Goal: Transaction & Acquisition: Purchase product/service

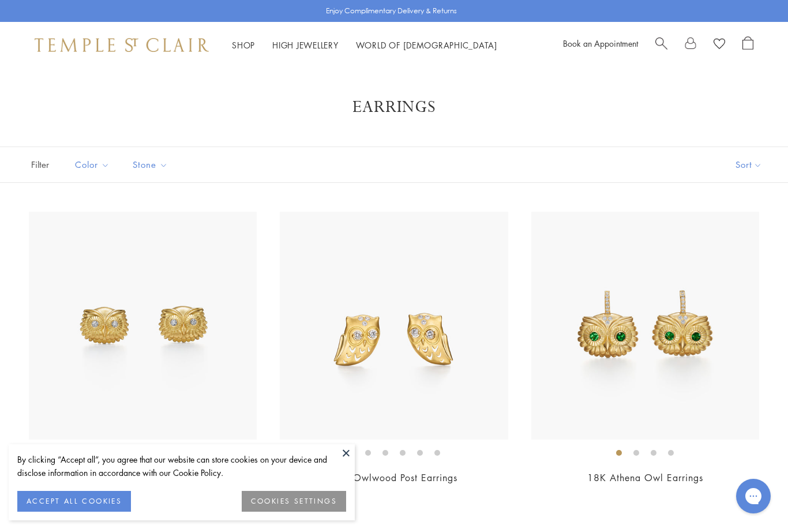
click at [80, 499] on button "ACCEPT ALL COOKIES" at bounding box center [74, 501] width 114 height 21
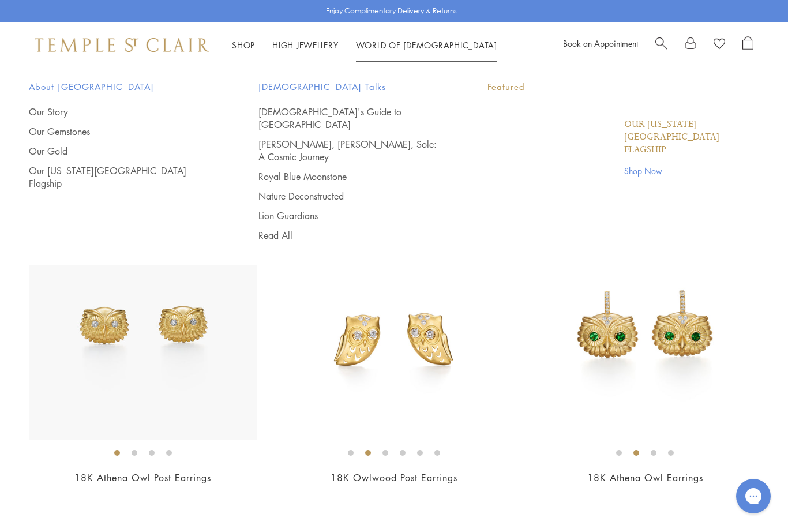
click at [393, 43] on link "World of Temple World of Temple" at bounding box center [426, 45] width 141 height 12
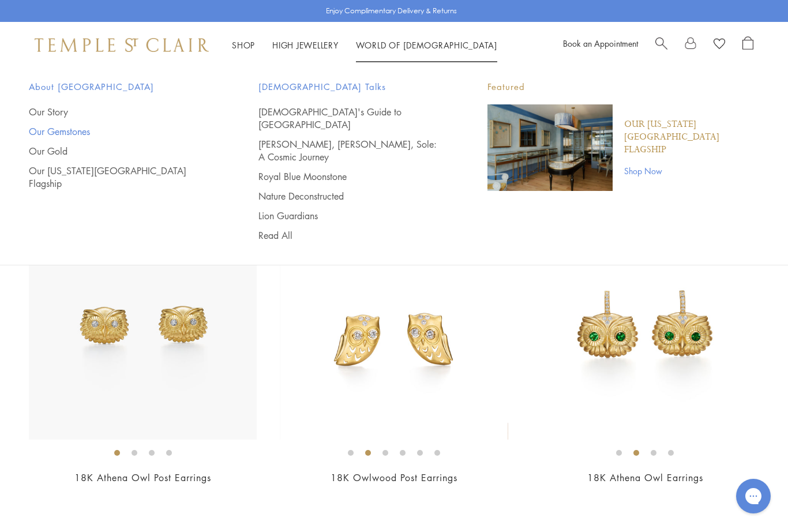
click at [40, 129] on link "Our Gemstones" at bounding box center [120, 131] width 183 height 13
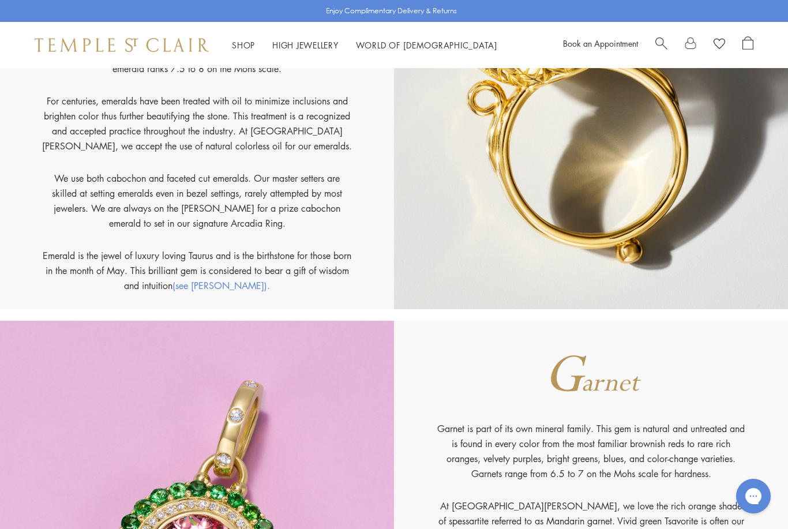
scroll to position [2751, 0]
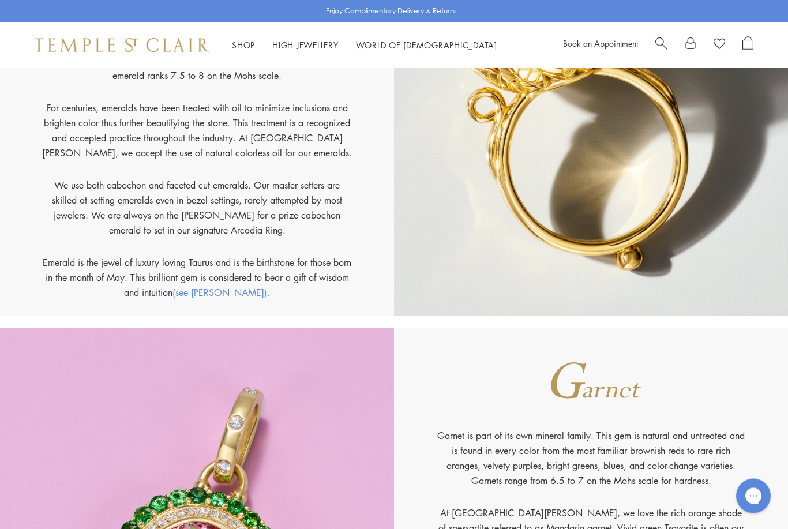
click at [132, 183] on p "We use both cabochon and faceted cut emeralds. Our master setters are skilled a…" at bounding box center [198, 216] width 312 height 77
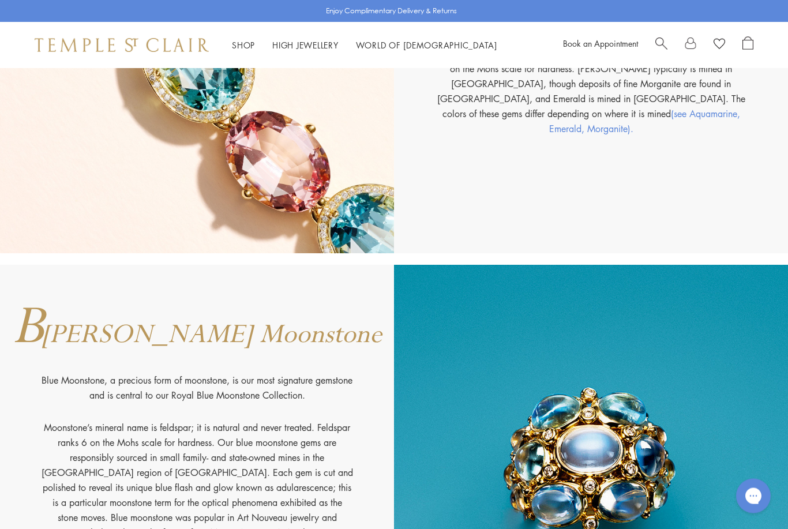
scroll to position [1533, 0]
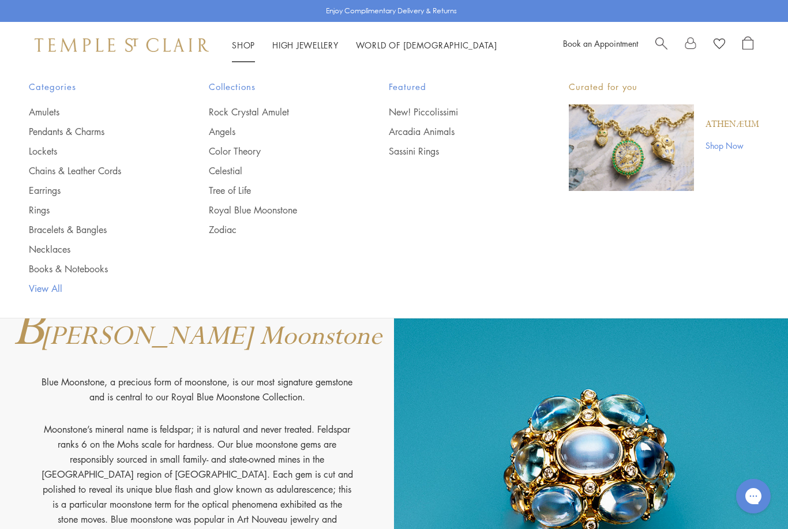
click at [45, 294] on link "View All" at bounding box center [96, 288] width 134 height 13
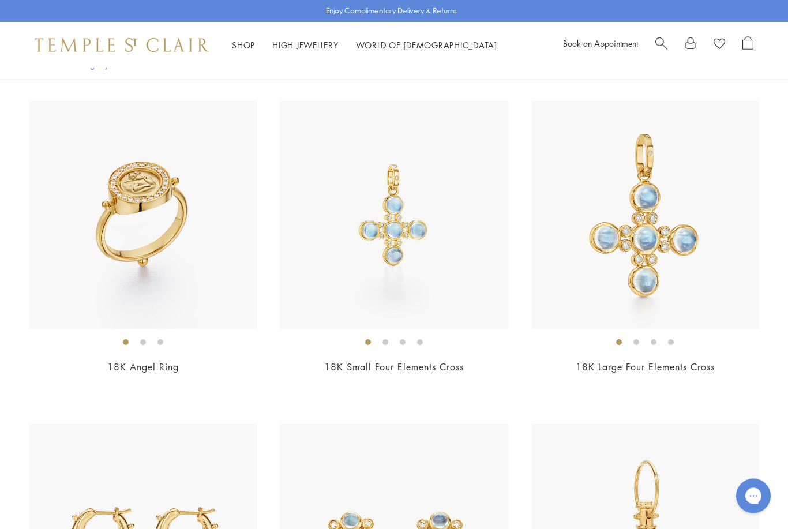
scroll to position [4959, 0]
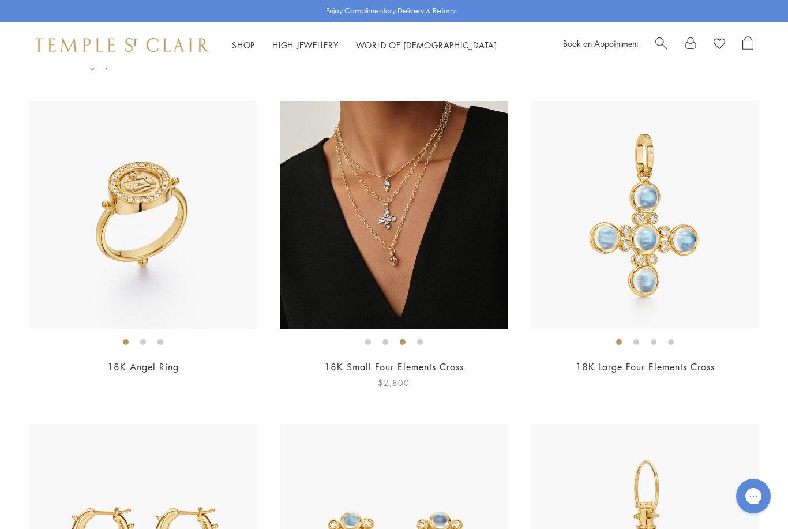
click at [340, 252] on img at bounding box center [394, 215] width 228 height 228
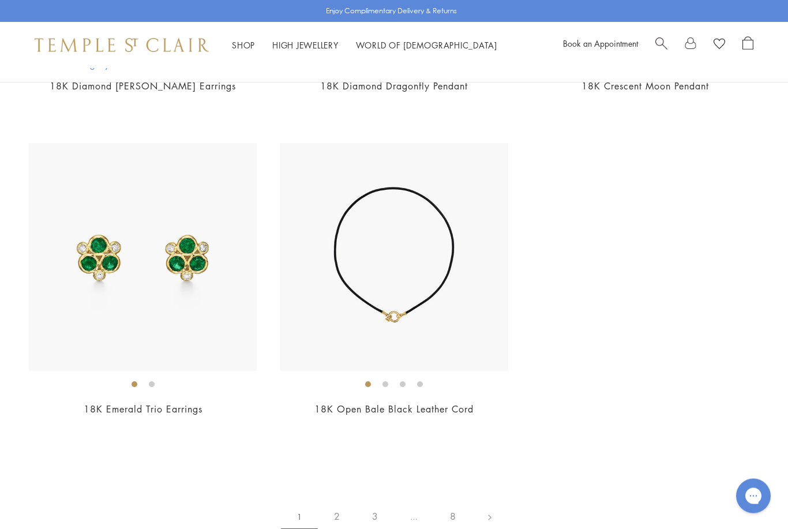
scroll to position [8797, 0]
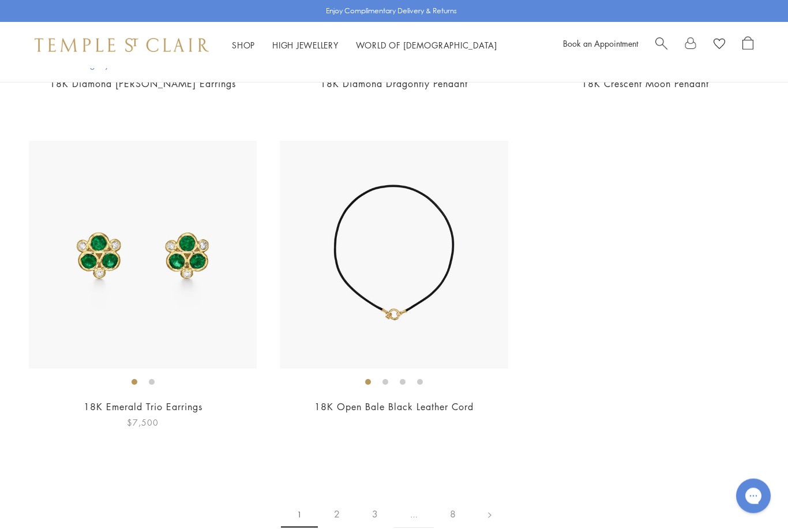
click at [74, 310] on img at bounding box center [143, 255] width 228 height 228
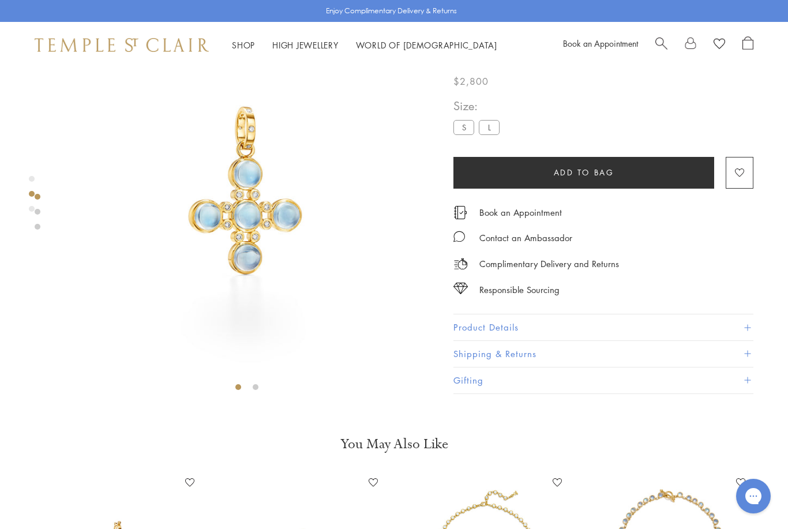
scroll to position [68, 0]
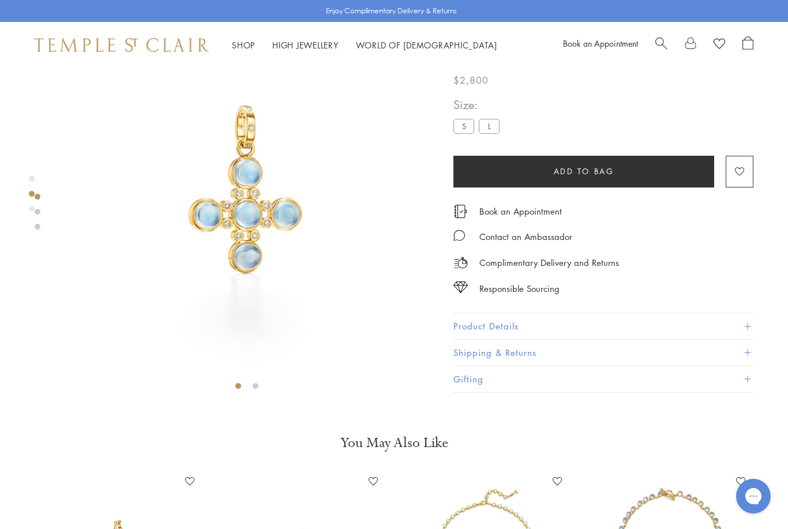
click at [471, 326] on button "Product Details" at bounding box center [603, 327] width 300 height 26
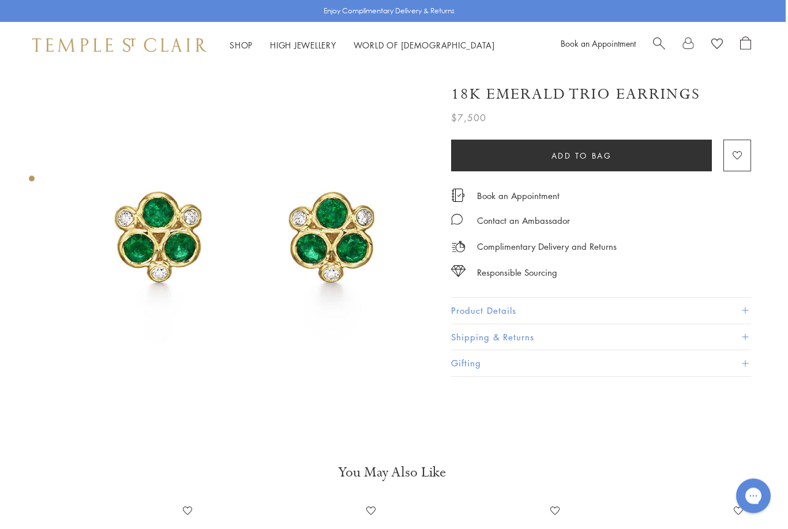
scroll to position [24, 2]
